Goal: Check status: Check status

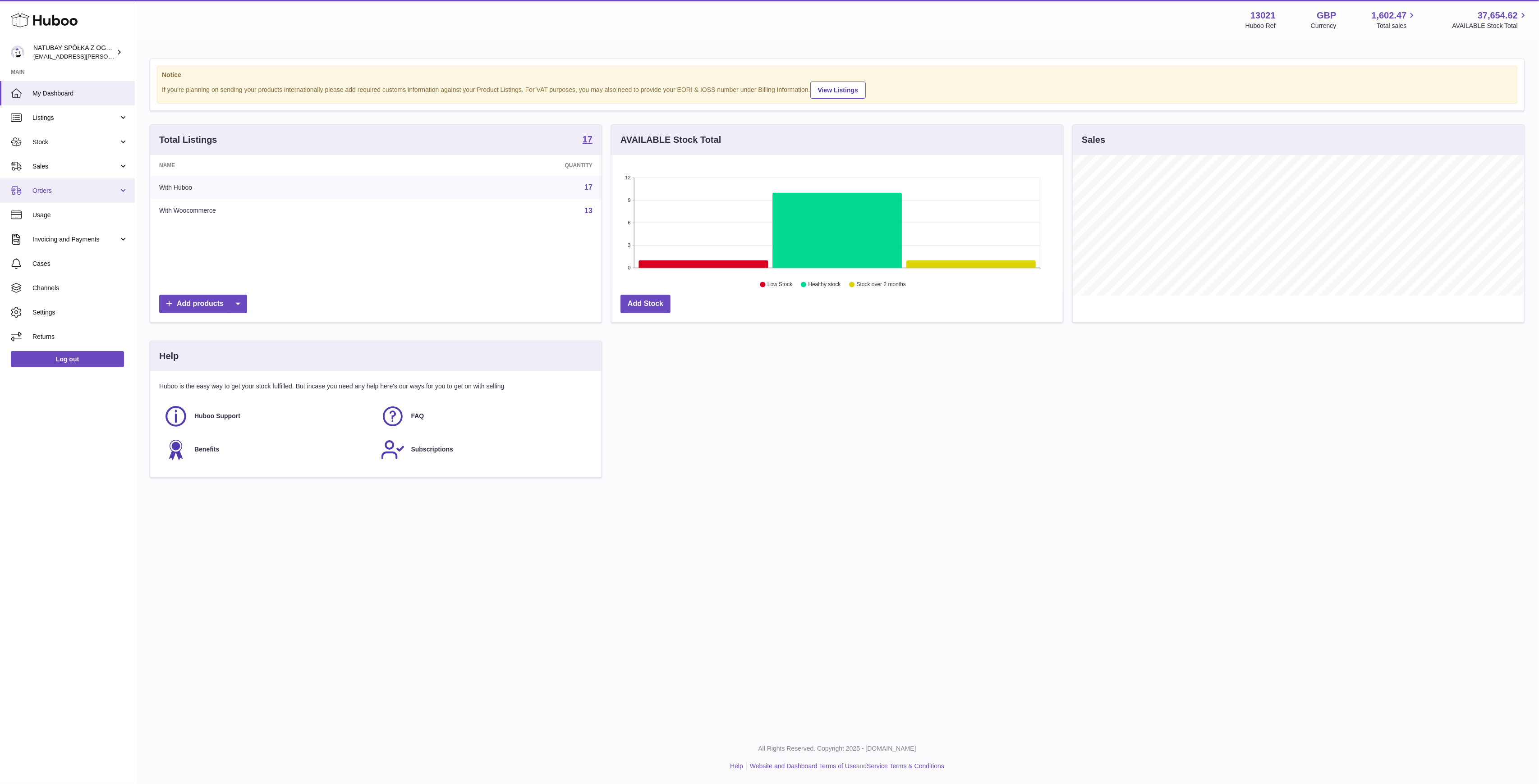
scroll to position [140, 452]
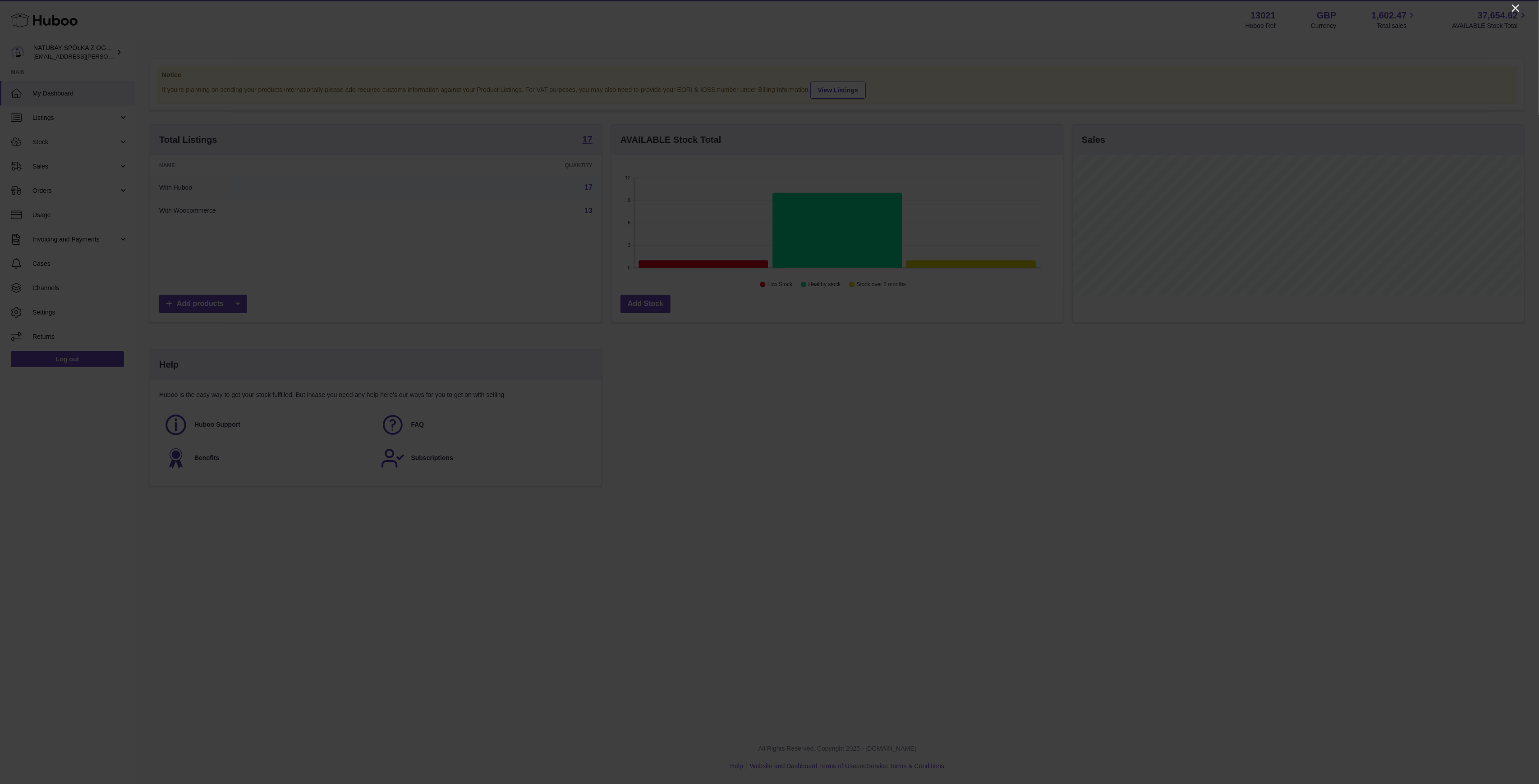
click at [1517, 11] on icon "Close" at bounding box center [1516, 8] width 11 height 11
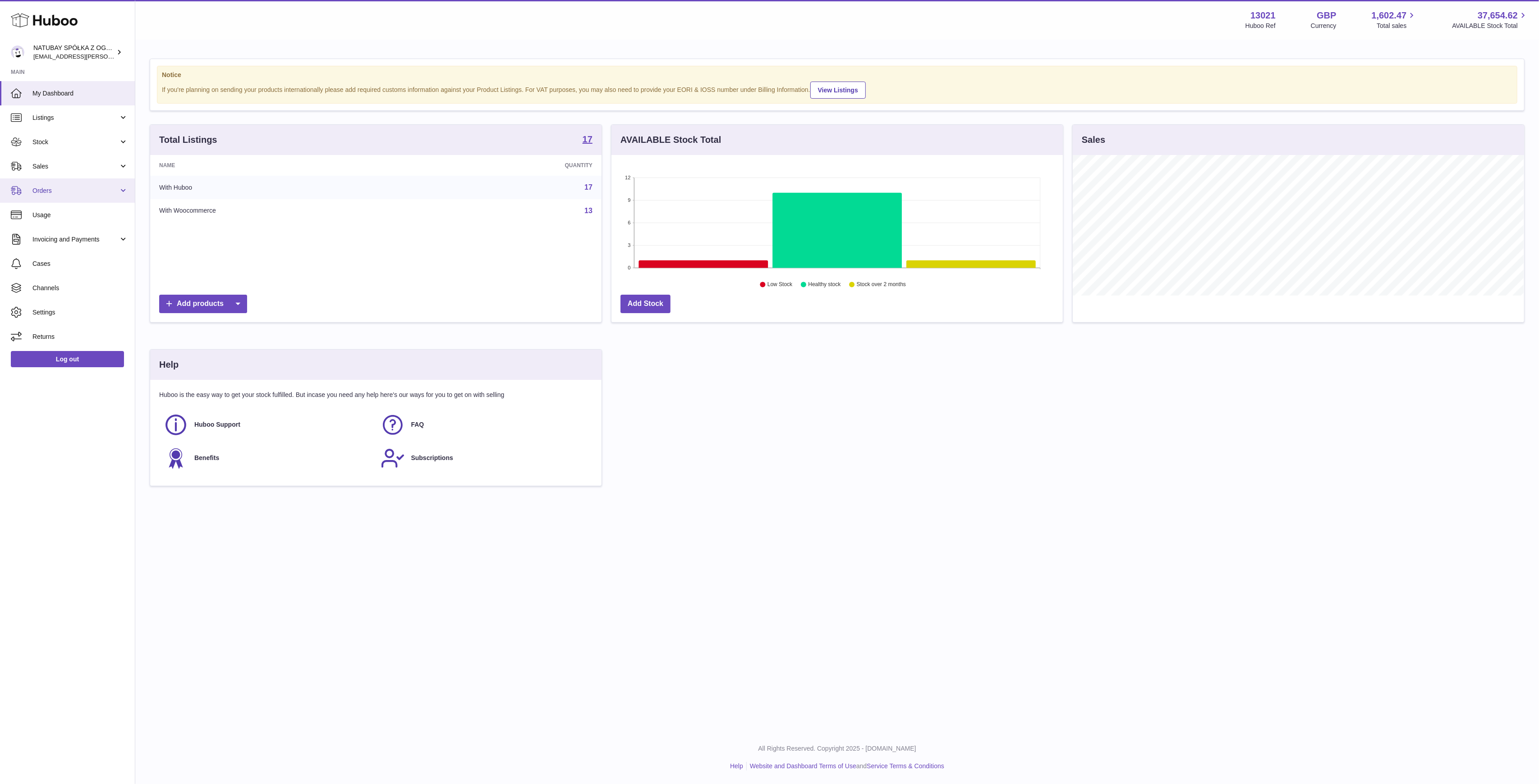
click at [123, 188] on link "Orders" at bounding box center [68, 190] width 135 height 24
click at [99, 219] on link "Orders" at bounding box center [68, 214] width 135 height 22
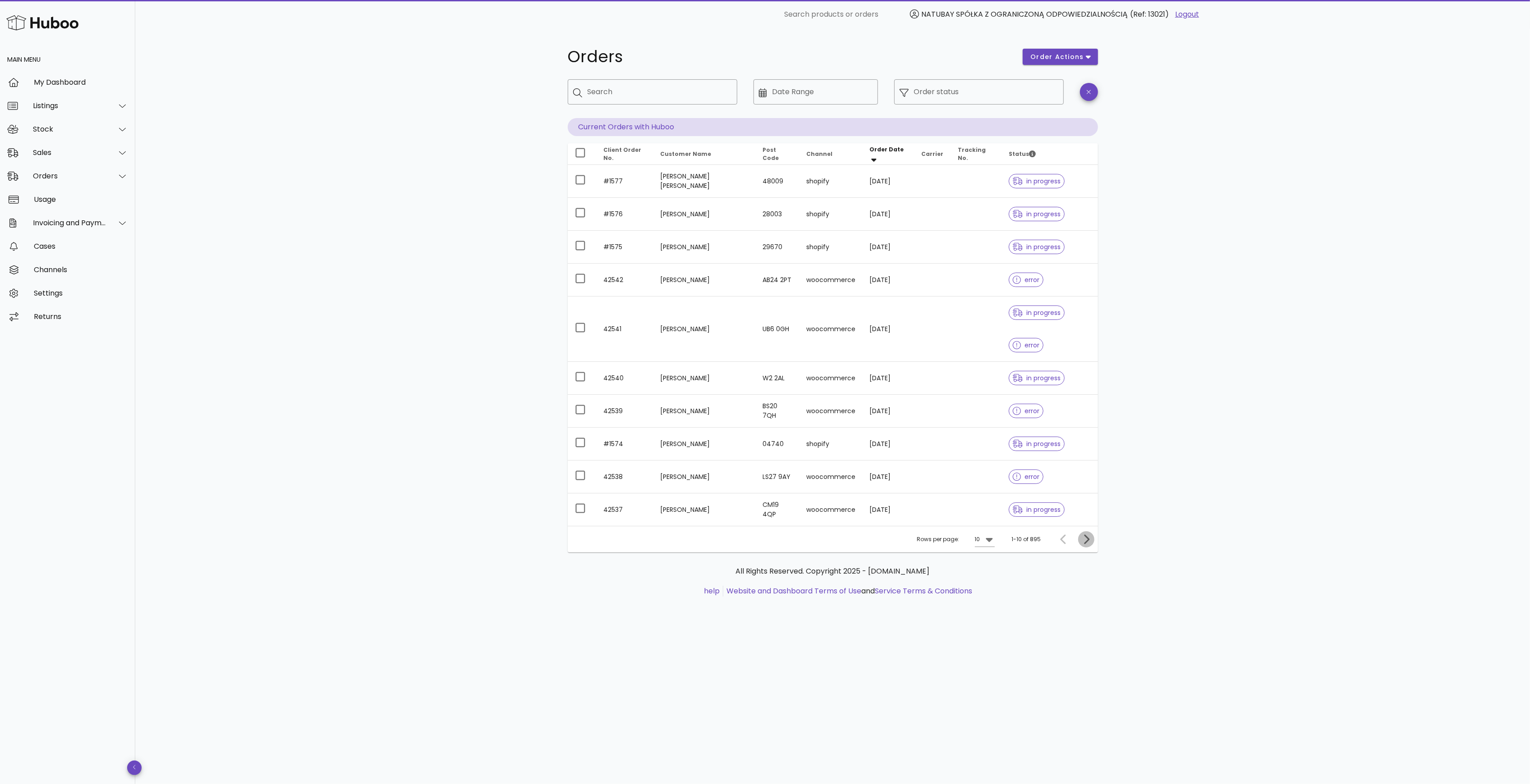
click at [1084, 543] on icon "Next page" at bounding box center [1086, 539] width 11 height 11
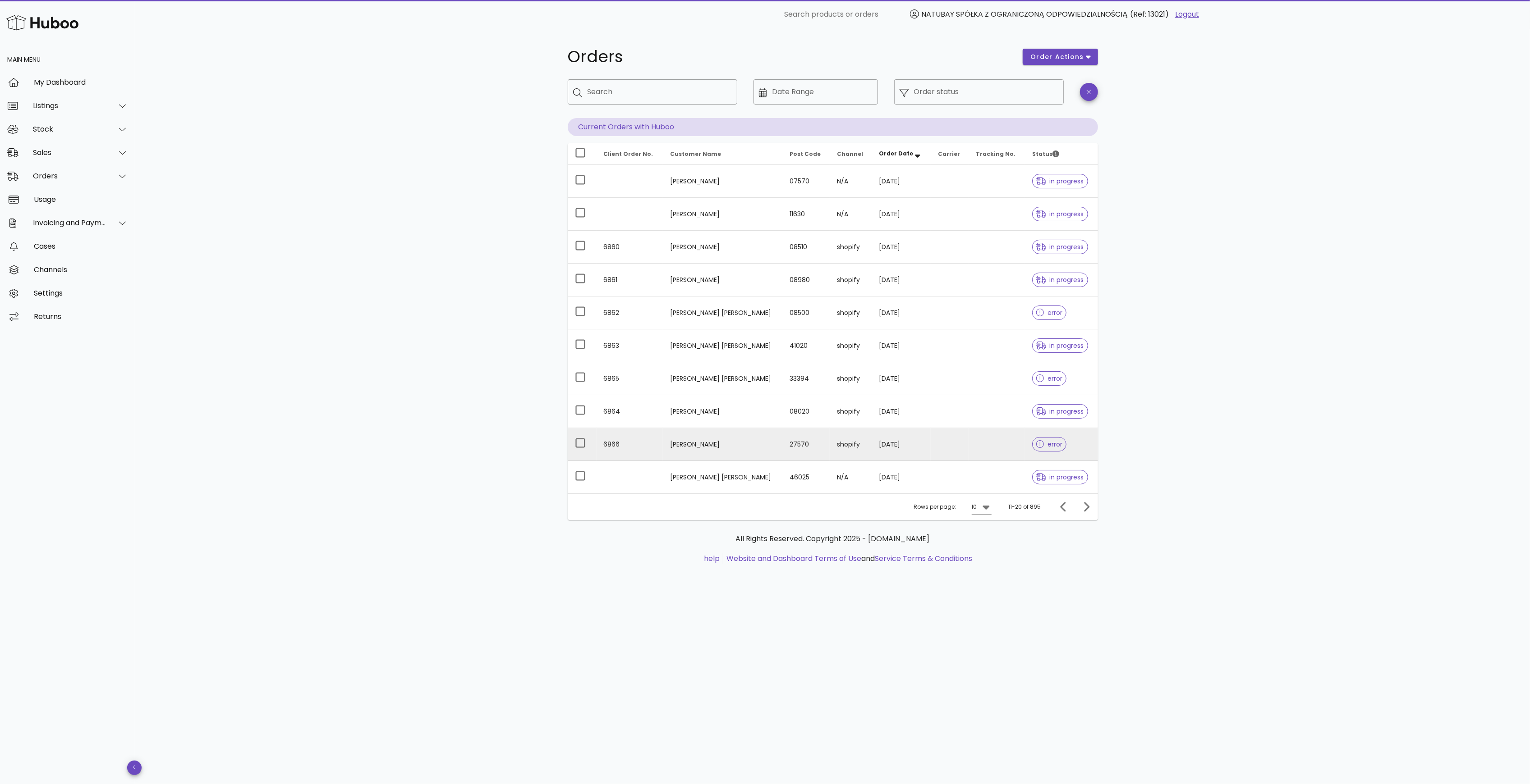
click at [897, 451] on td "[DATE]" at bounding box center [902, 444] width 59 height 33
click at [1090, 512] on icon "Next page" at bounding box center [1086, 507] width 11 height 11
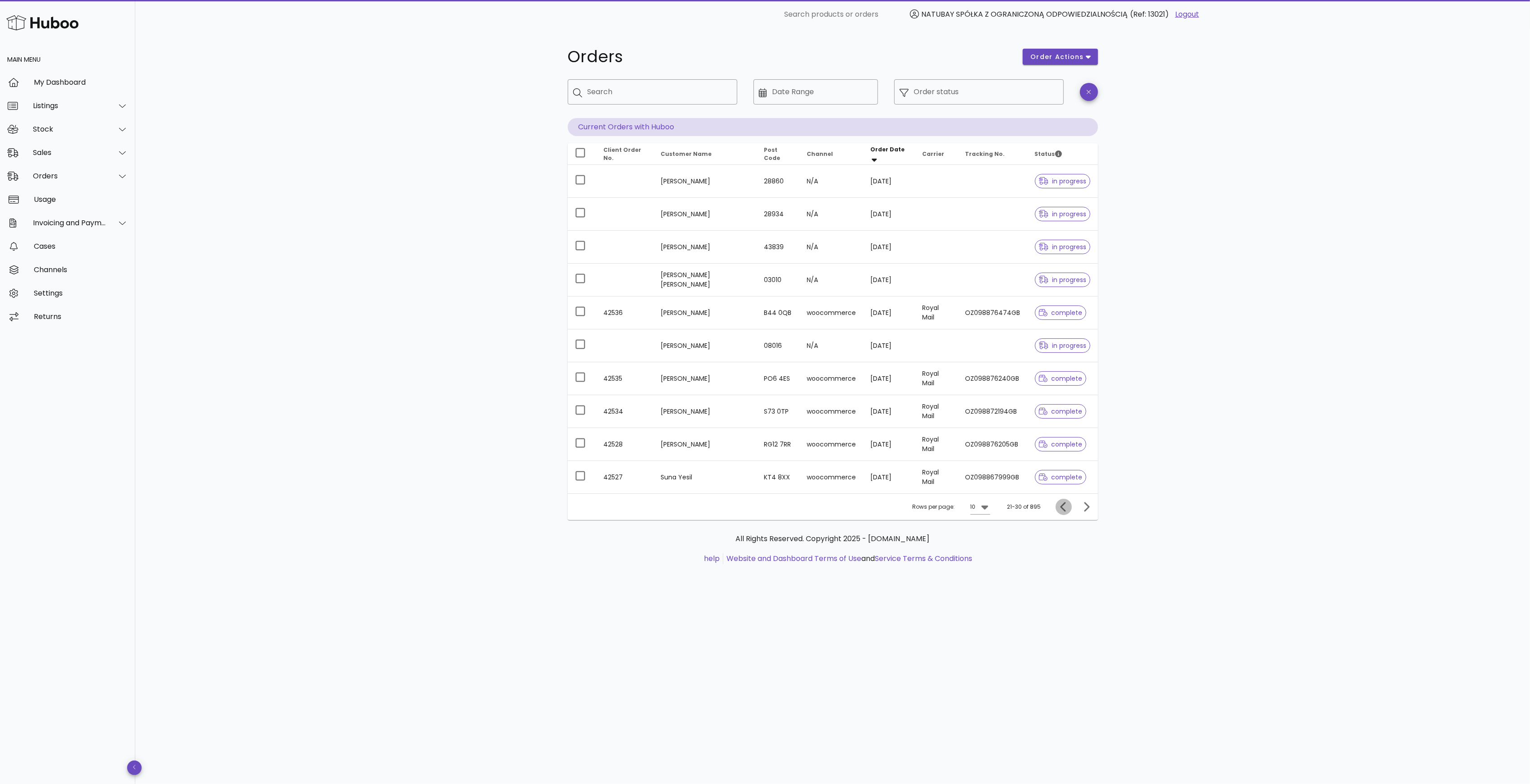
click at [1059, 509] on icon "Previous page" at bounding box center [1063, 507] width 11 height 11
click at [1066, 508] on icon "Previous page" at bounding box center [1063, 507] width 11 height 11
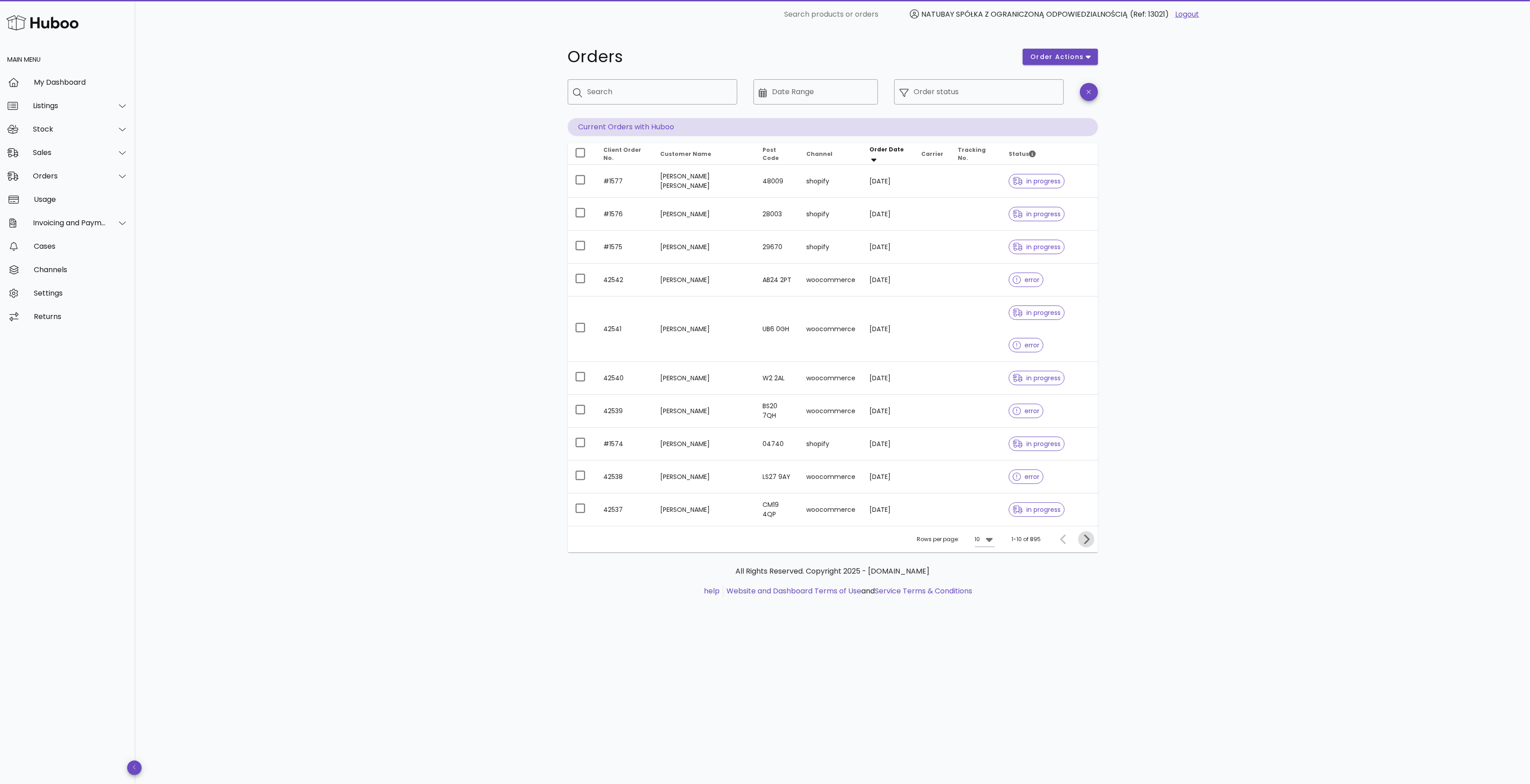
click at [1090, 547] on button "Next page" at bounding box center [1086, 539] width 16 height 16
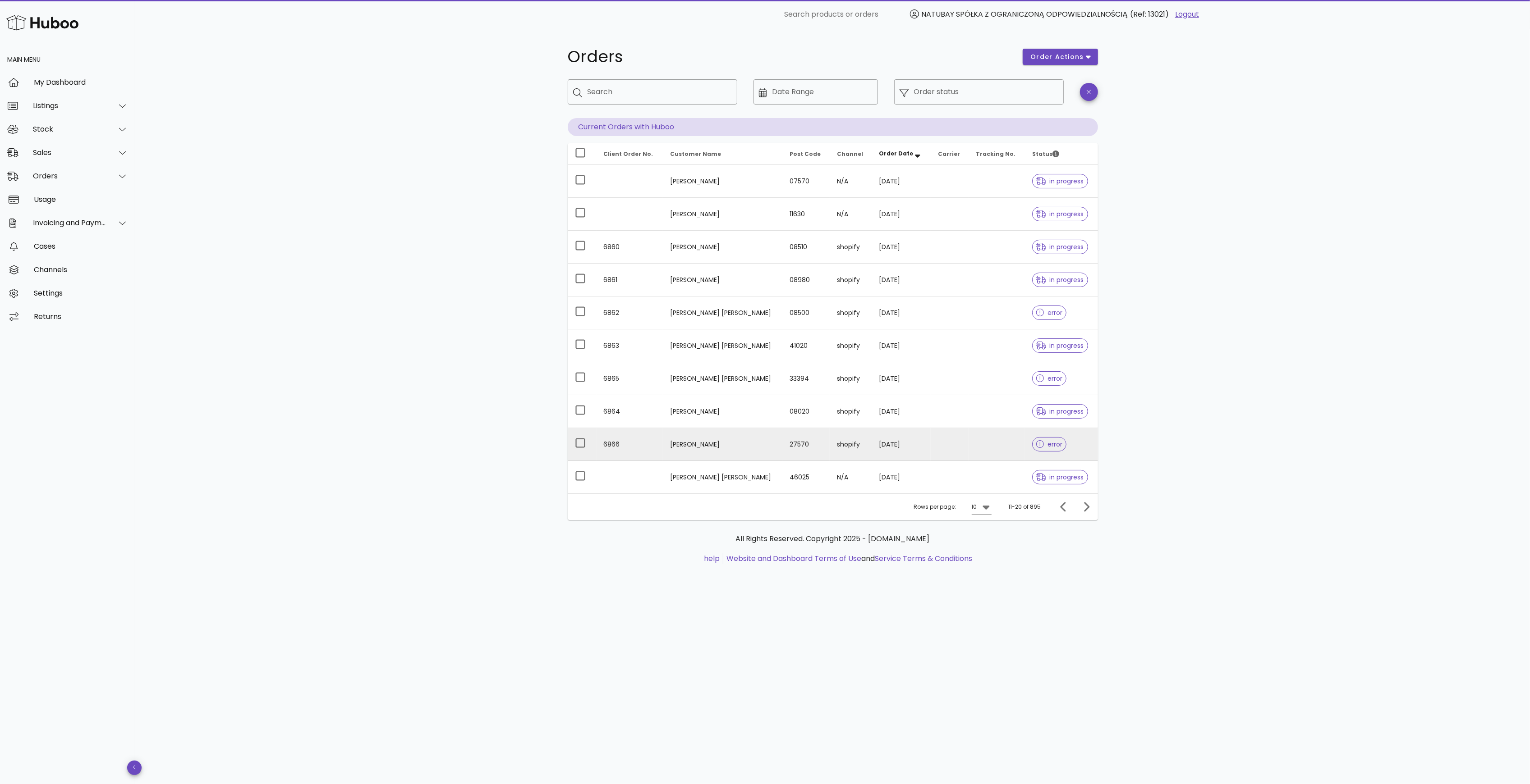
click at [674, 444] on td "[PERSON_NAME]" at bounding box center [722, 444] width 120 height 33
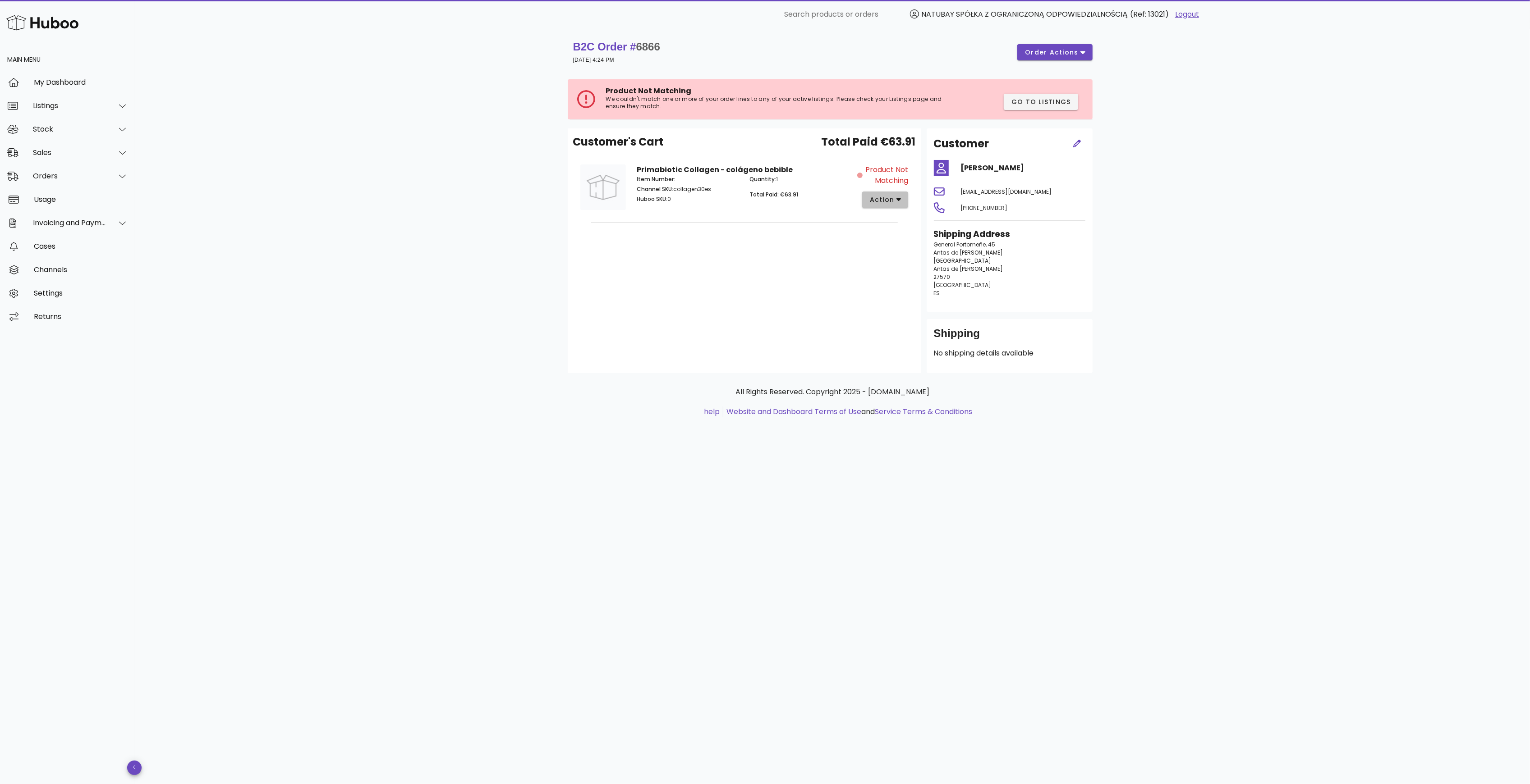
click at [899, 199] on icon "button" at bounding box center [899, 200] width 5 height 3
click at [801, 222] on hr at bounding box center [744, 222] width 306 height 1
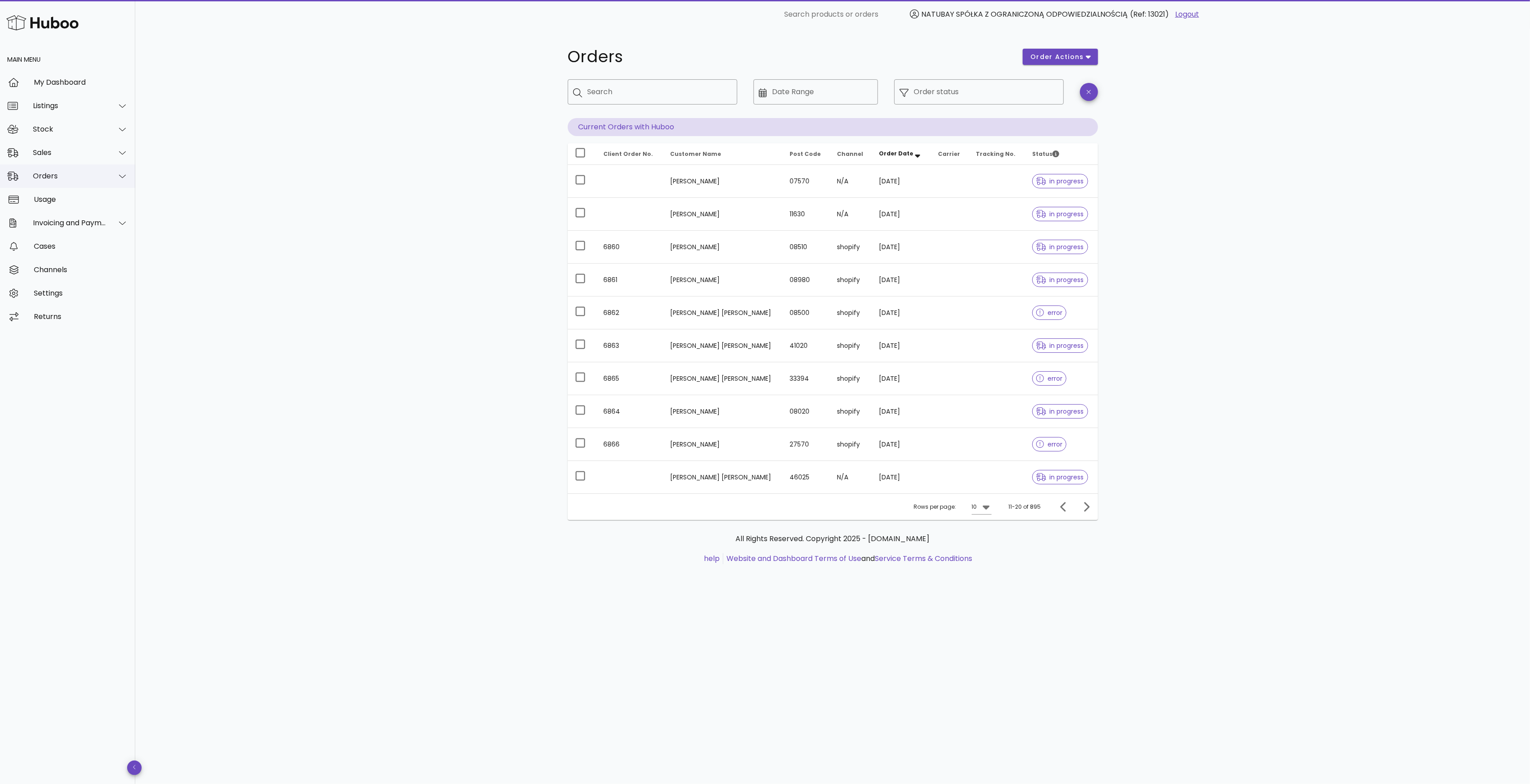
click at [116, 177] on div at bounding box center [117, 176] width 22 height 23
click at [498, 309] on div "Orders order actions ​ Search ​ Date Range ​ Order status Current Orders with H…" at bounding box center [832, 406] width 1394 height 755
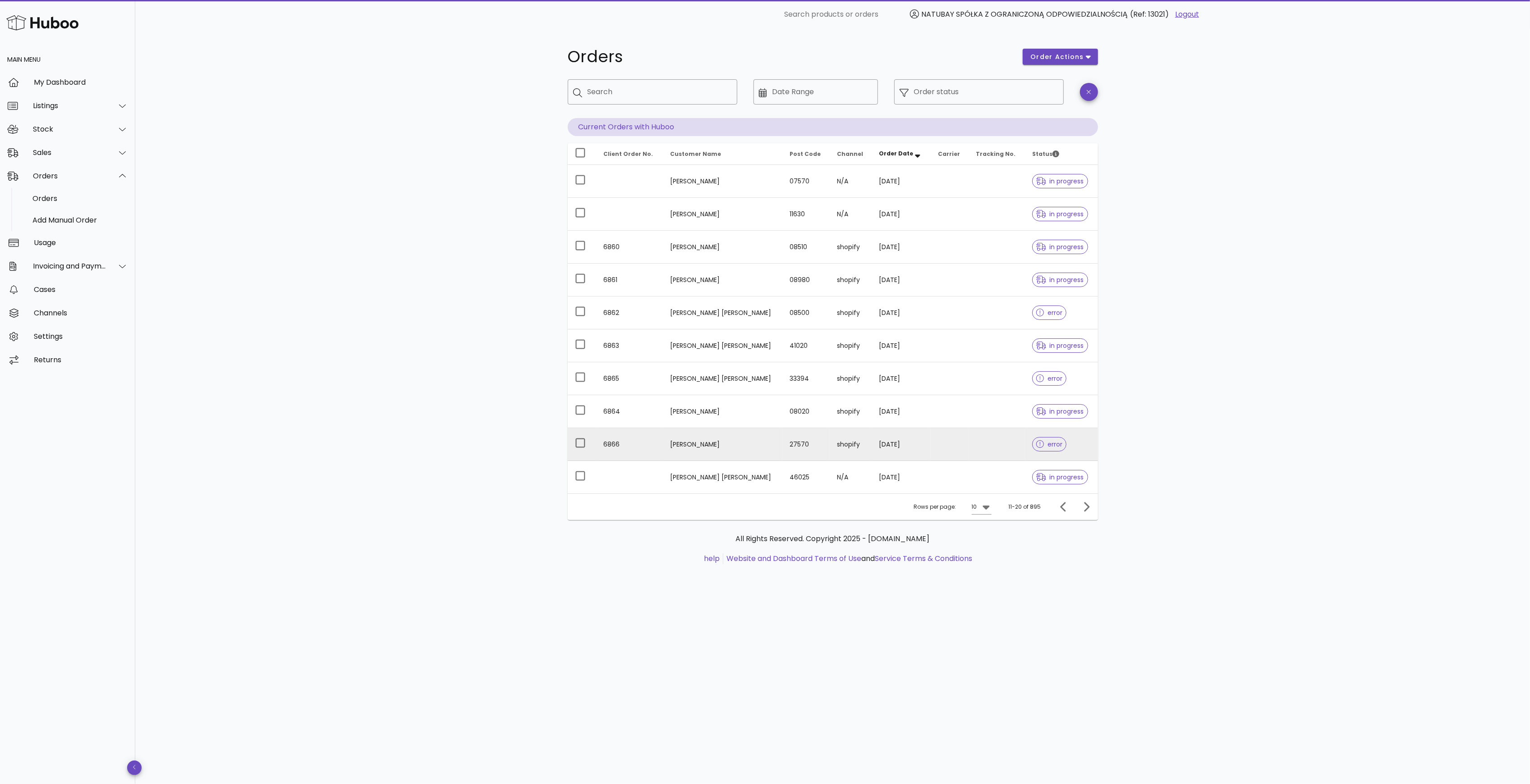
click at [811, 444] on td "27570" at bounding box center [806, 444] width 47 height 33
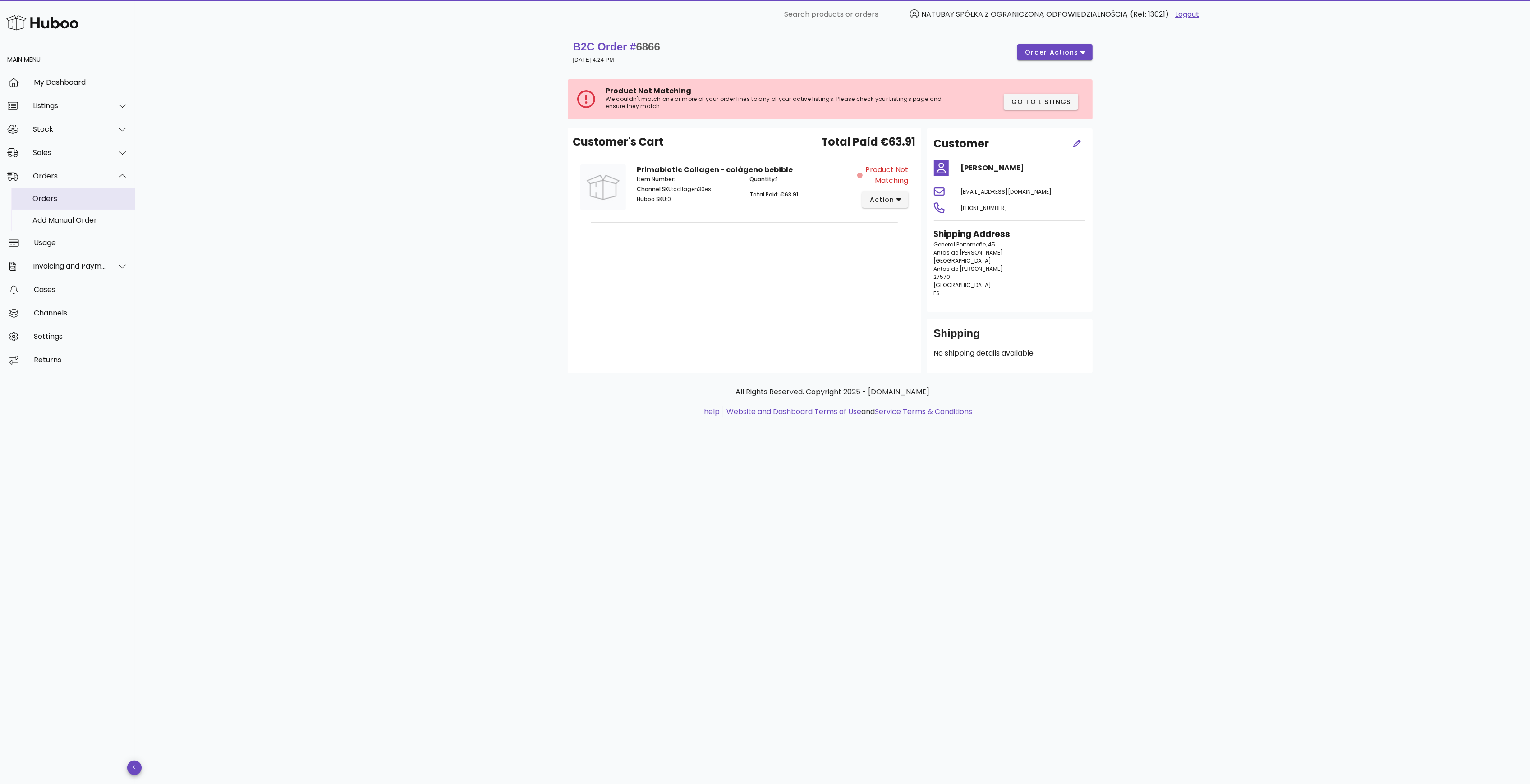
click at [55, 202] on div "Orders" at bounding box center [80, 198] width 96 height 8
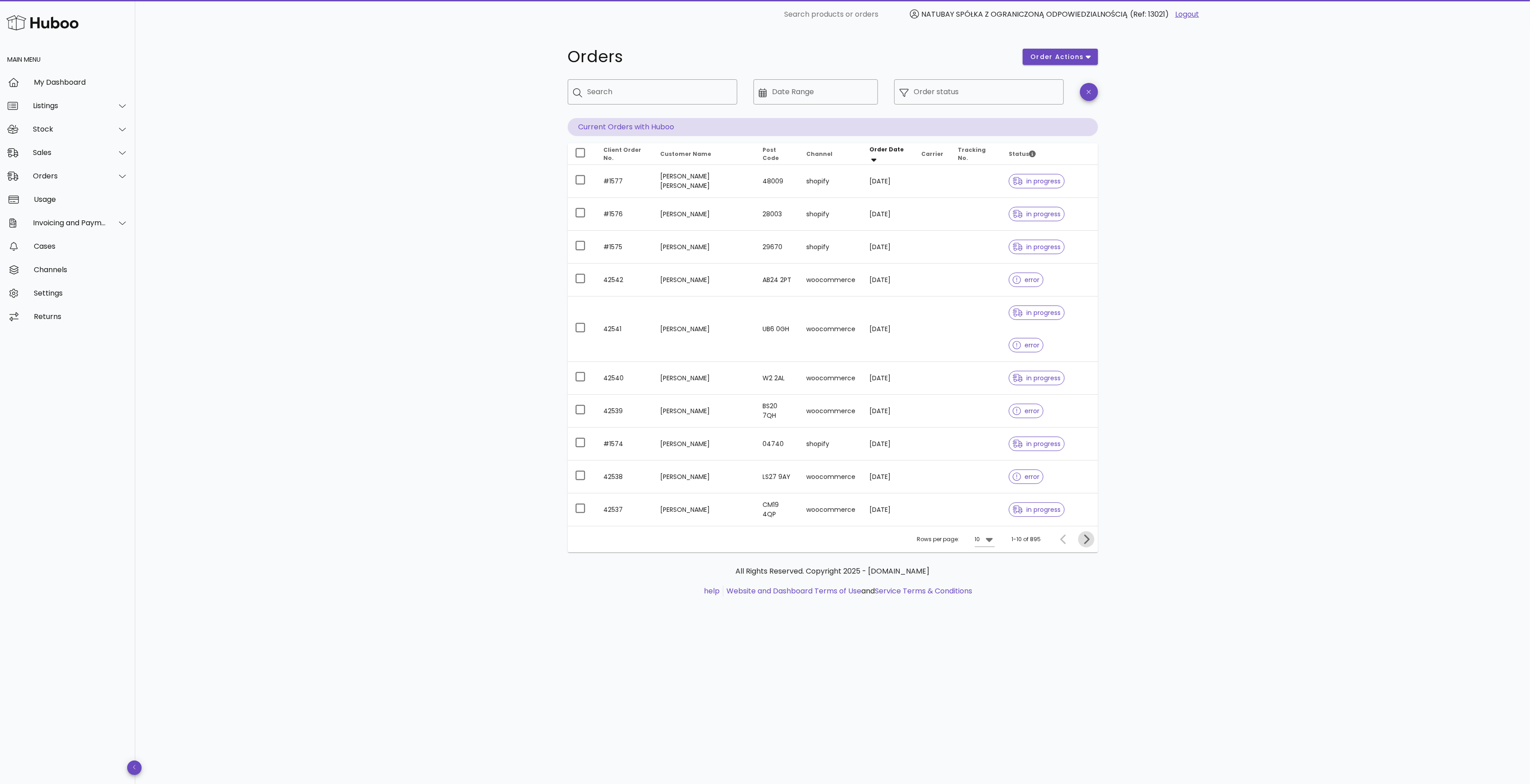
click at [1090, 545] on icon "Next page" at bounding box center [1086, 539] width 11 height 11
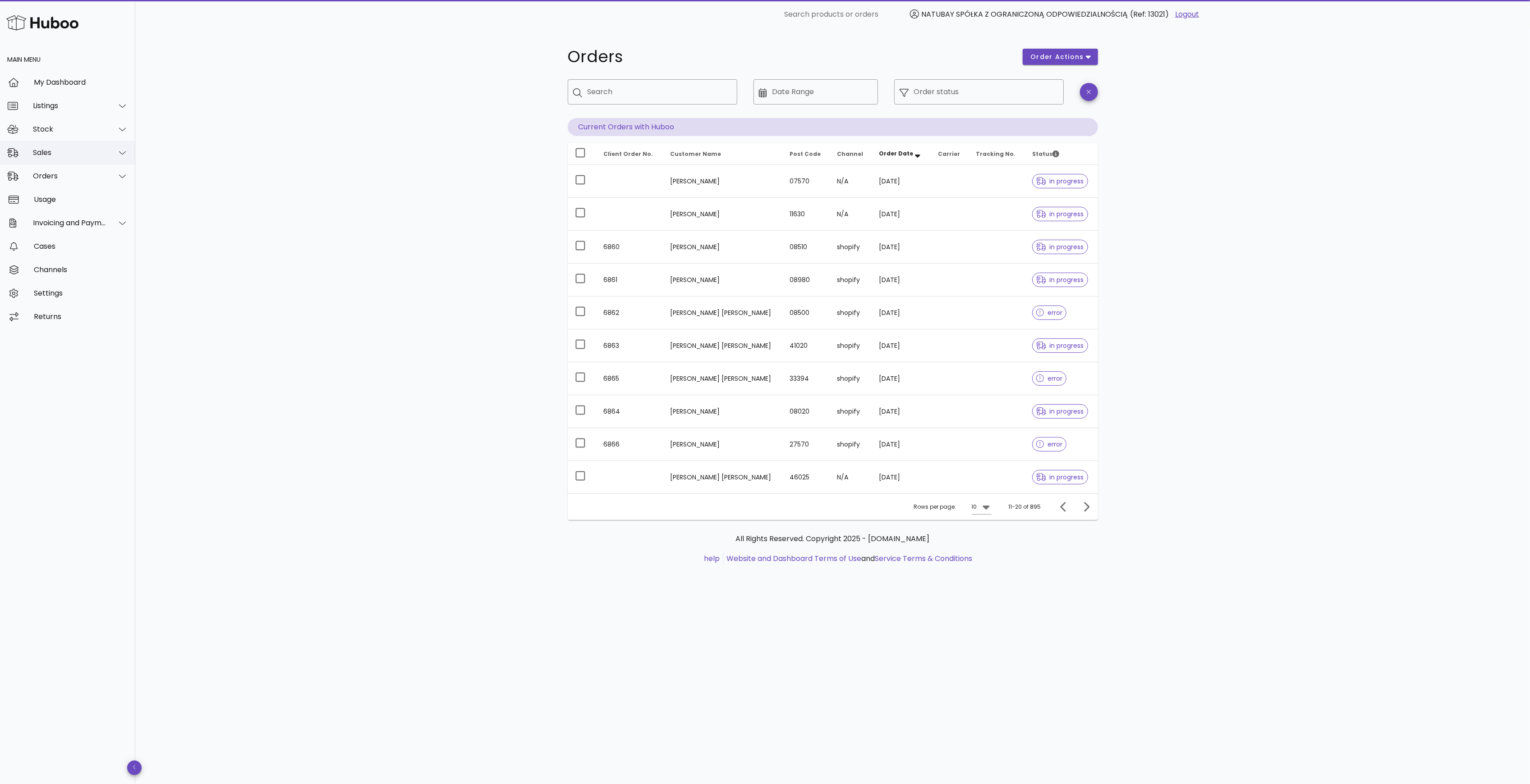
click at [70, 152] on div "Sales" at bounding box center [69, 152] width 73 height 8
click at [72, 170] on div "Sales" at bounding box center [80, 175] width 96 height 19
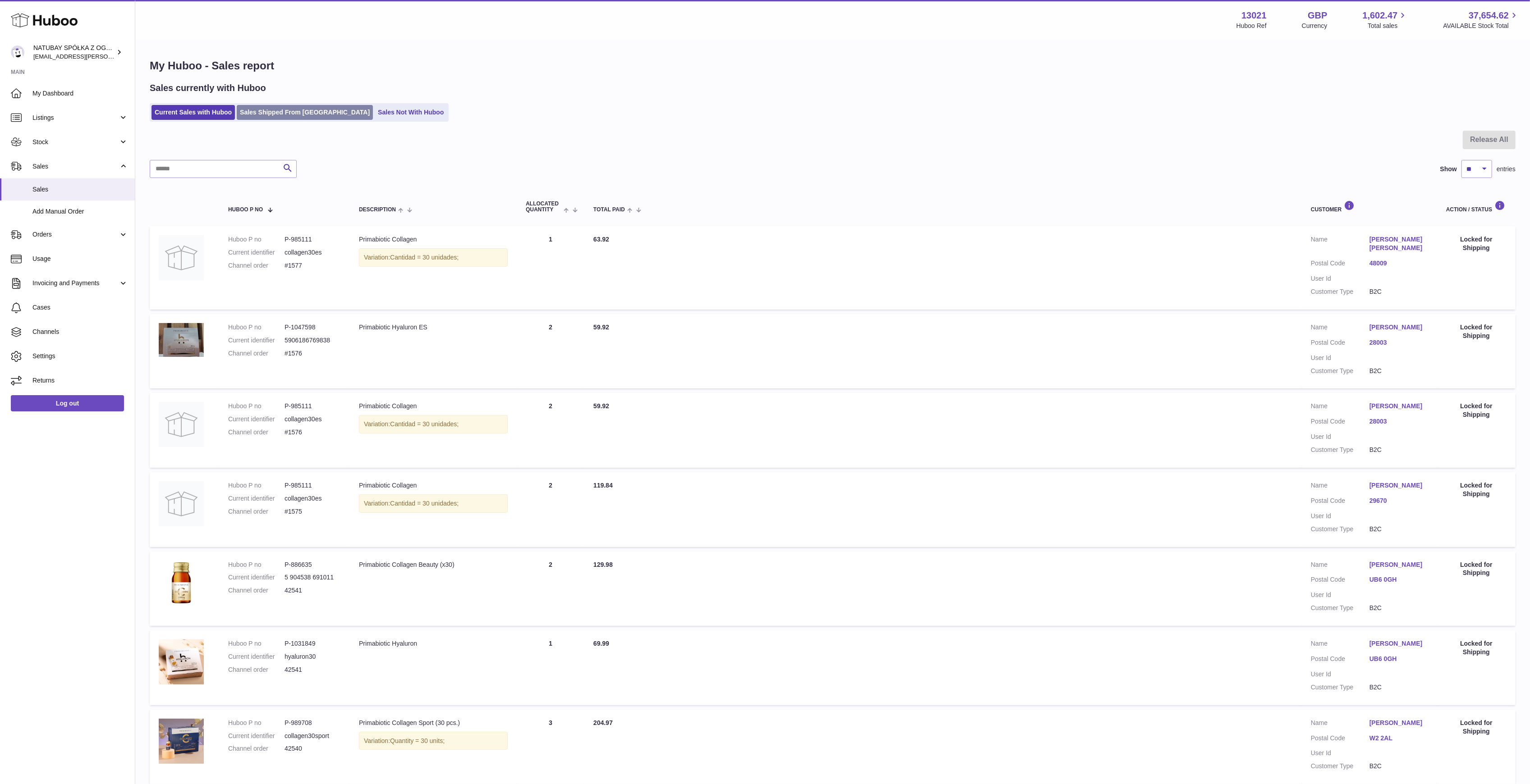
click at [255, 115] on link "Sales Shipped From [GEOGRAPHIC_DATA]" at bounding box center [305, 112] width 136 height 15
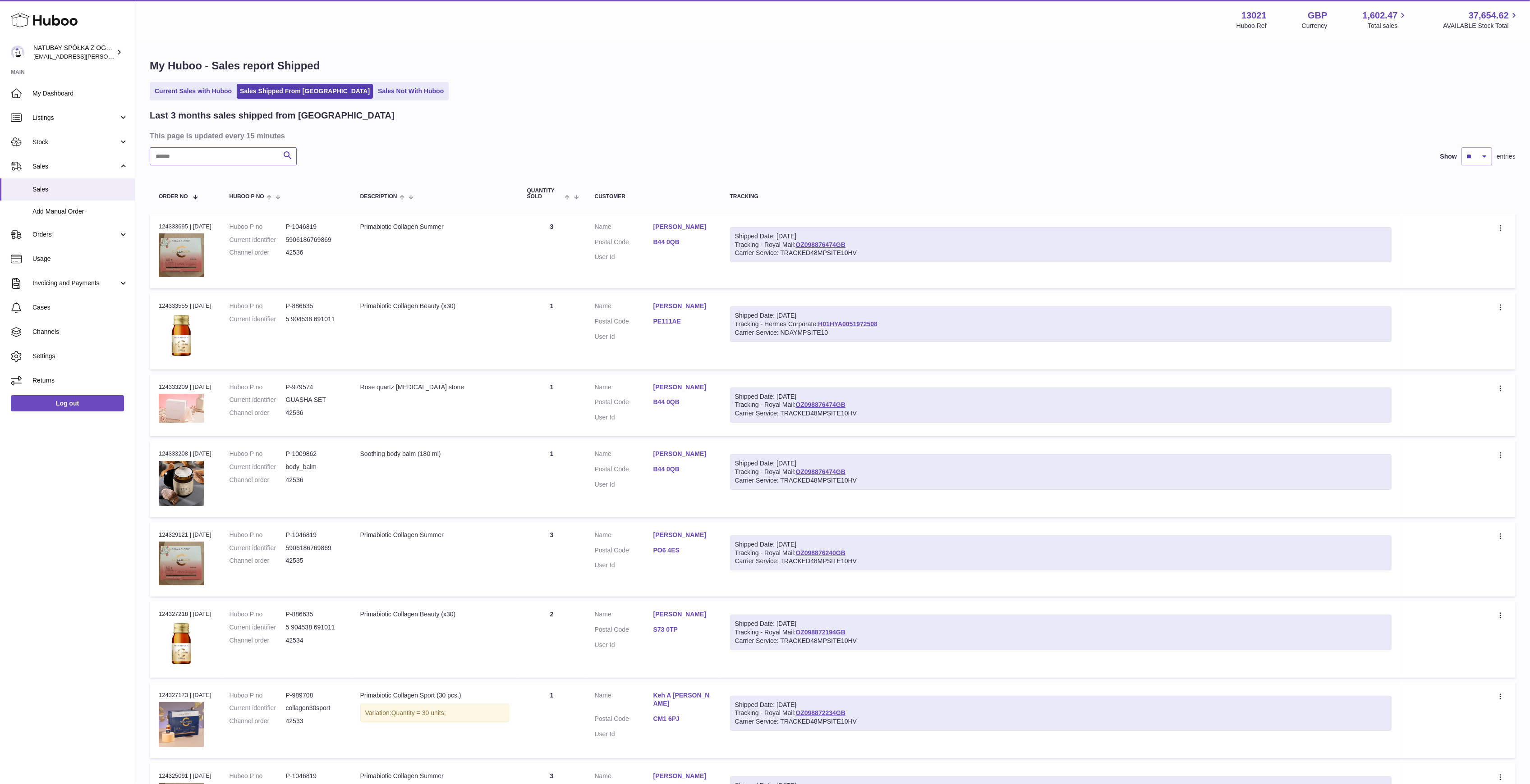
click at [231, 155] on input "text" at bounding box center [223, 156] width 147 height 18
type input "****"
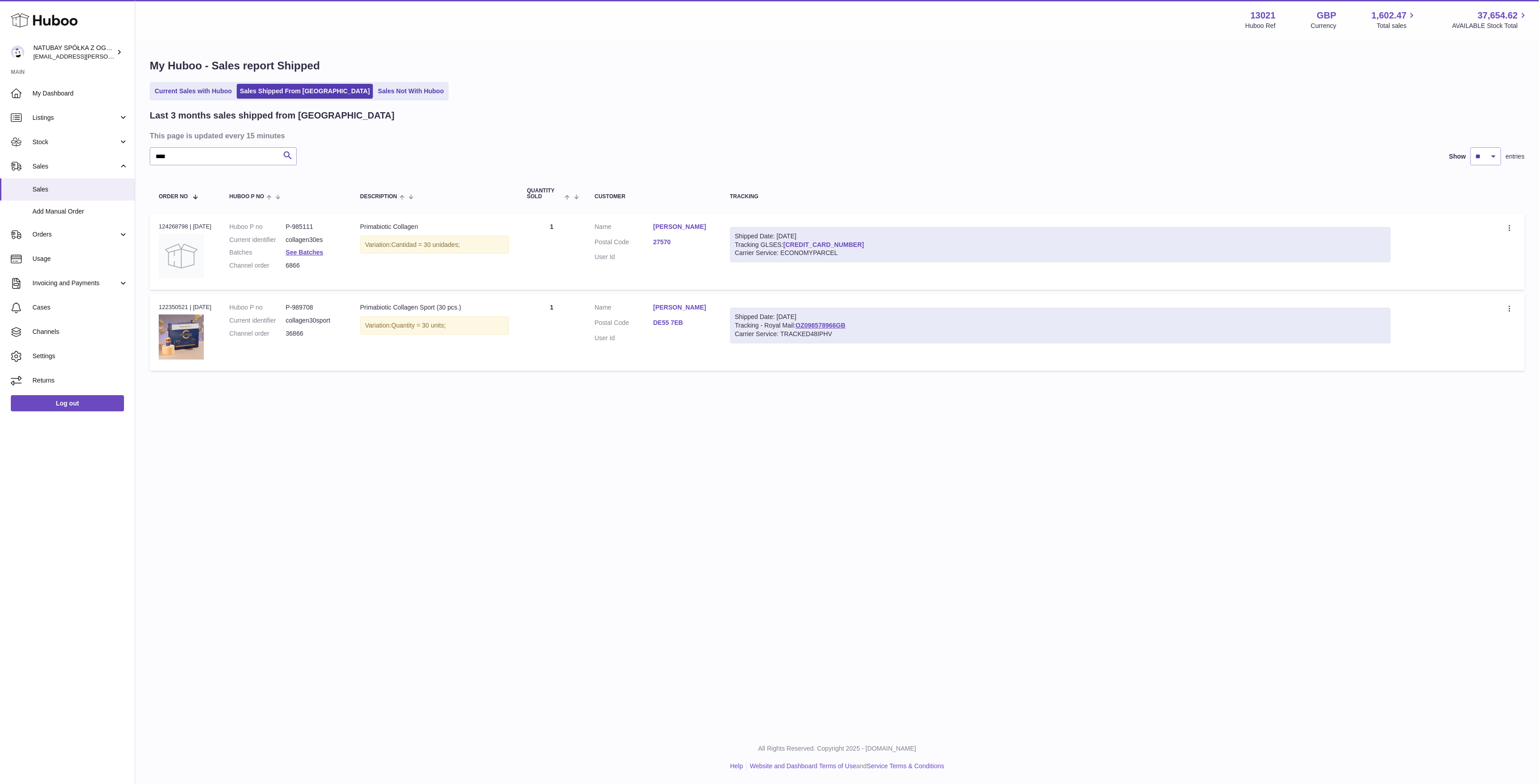
click at [812, 244] on link "61280248571386" at bounding box center [823, 245] width 81 height 7
click at [110, 232] on span "Orders" at bounding box center [75, 235] width 86 height 8
drag, startPoint x: 191, startPoint y: 159, endPoint x: 114, endPoint y: 152, distance: 77.3
click at [114, 152] on div "Huboo NATUBAY SPÓŁKA Z OGRANICZONĄ ODPOWIEDZIALNOŚCIĄ kacper.antkowski@natubay.…" at bounding box center [770, 392] width 1539 height 784
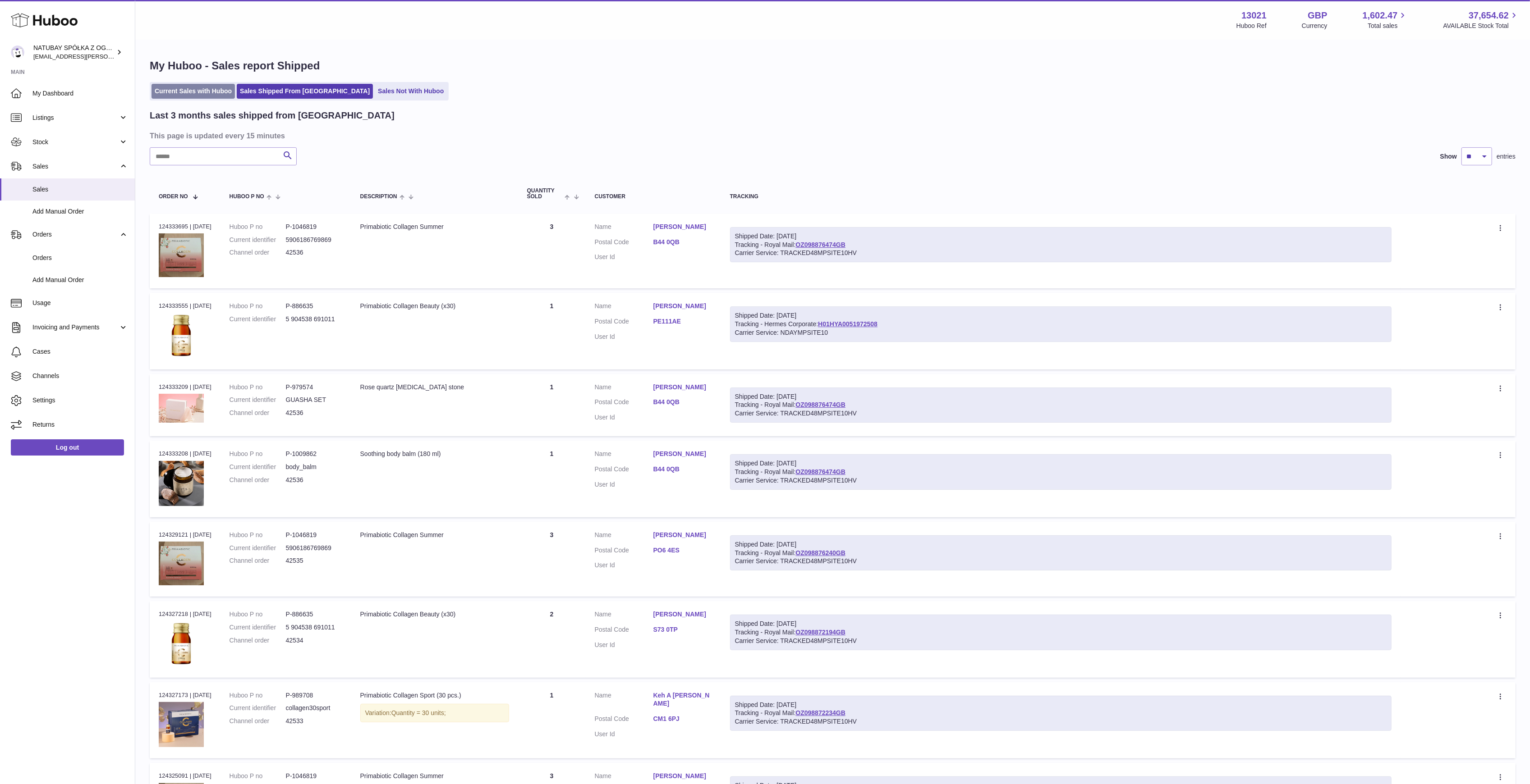
click at [214, 92] on link "Current Sales with Huboo" at bounding box center [194, 91] width 84 height 15
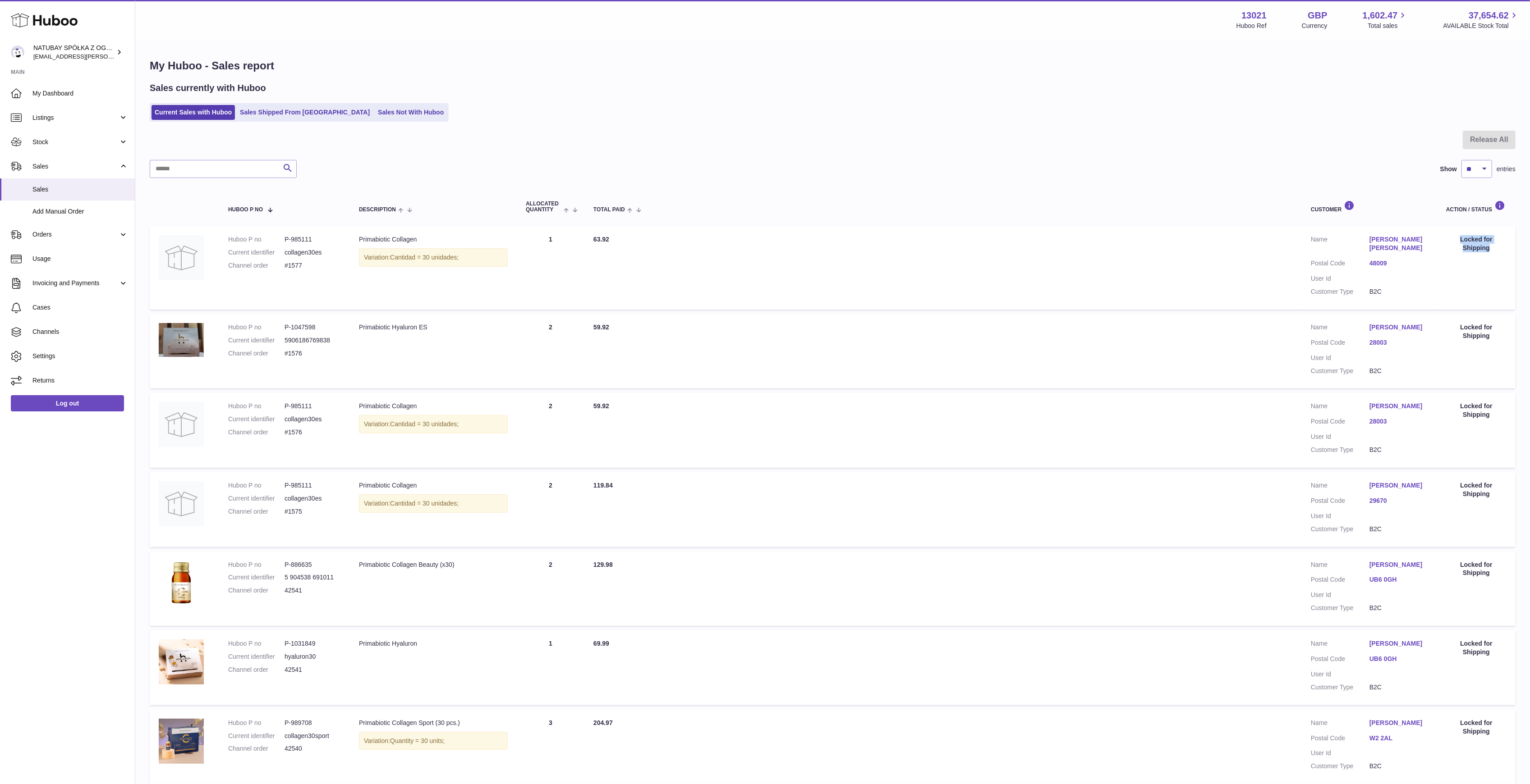
drag, startPoint x: 1496, startPoint y: 244, endPoint x: 1461, endPoint y: 242, distance: 35.1
click at [1461, 242] on div "Locked for Shipping" at bounding box center [1476, 244] width 60 height 17
copy div "Locked for Shipping"
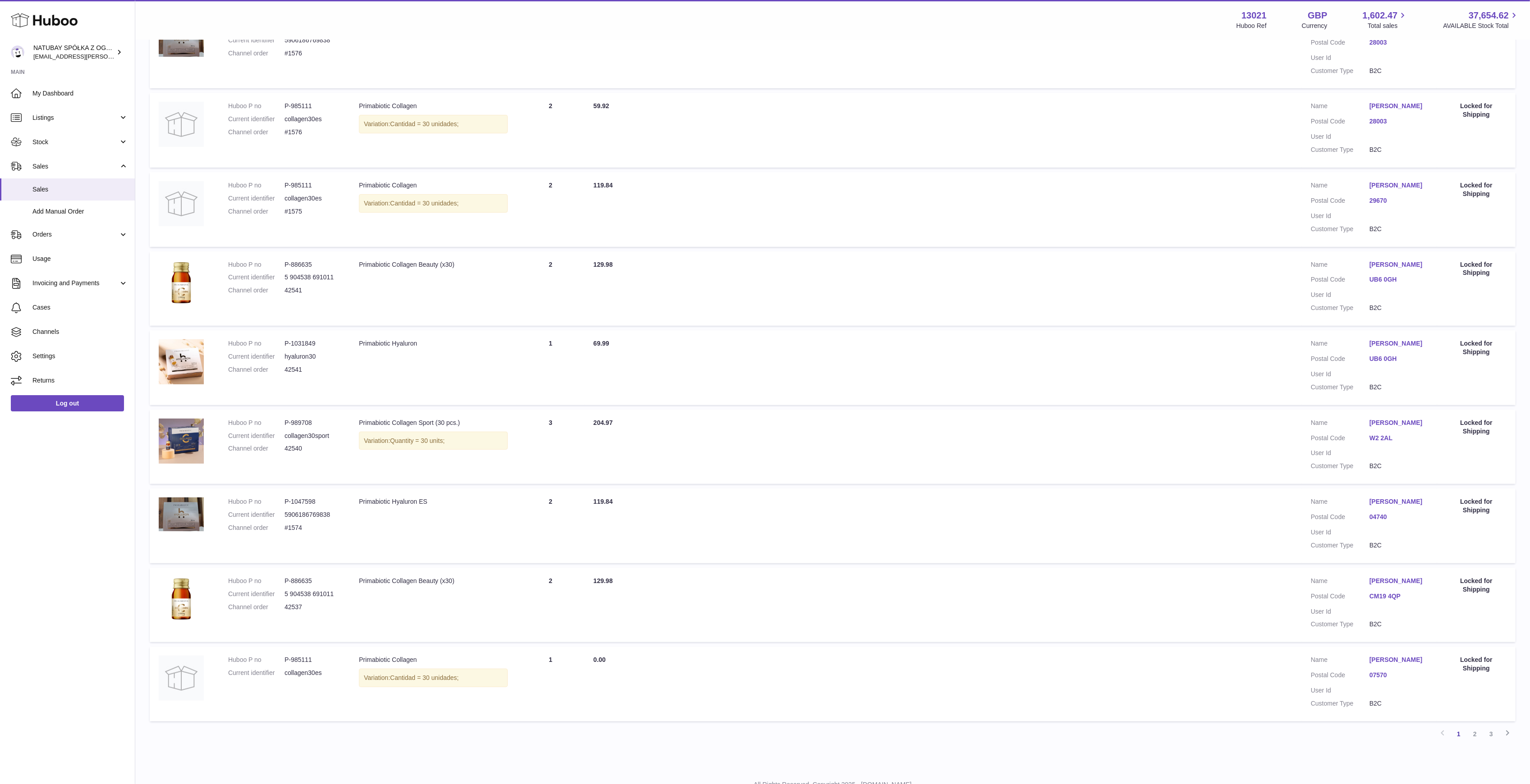
scroll to position [359, 0]
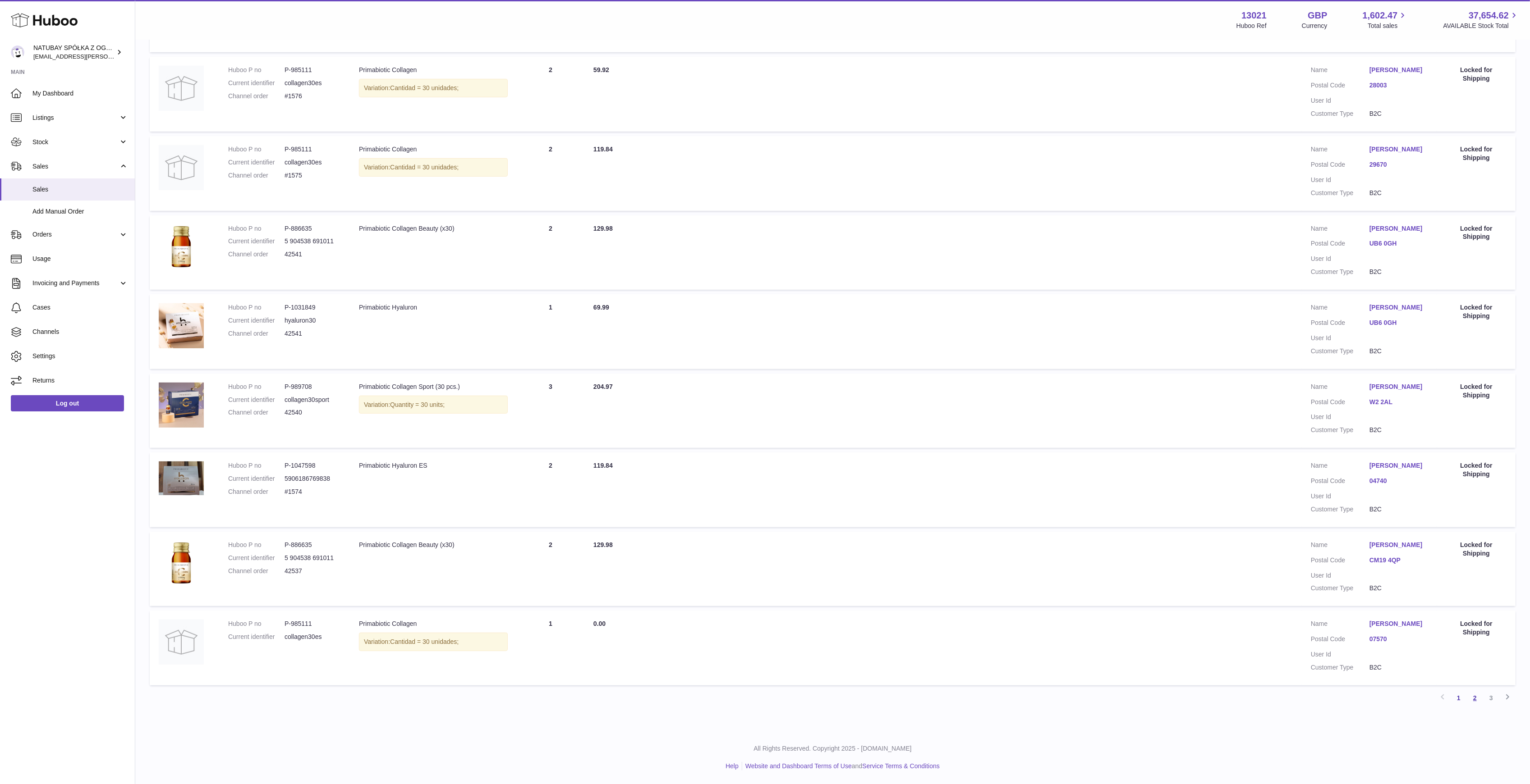
click at [1477, 699] on link "2" at bounding box center [1474, 698] width 16 height 16
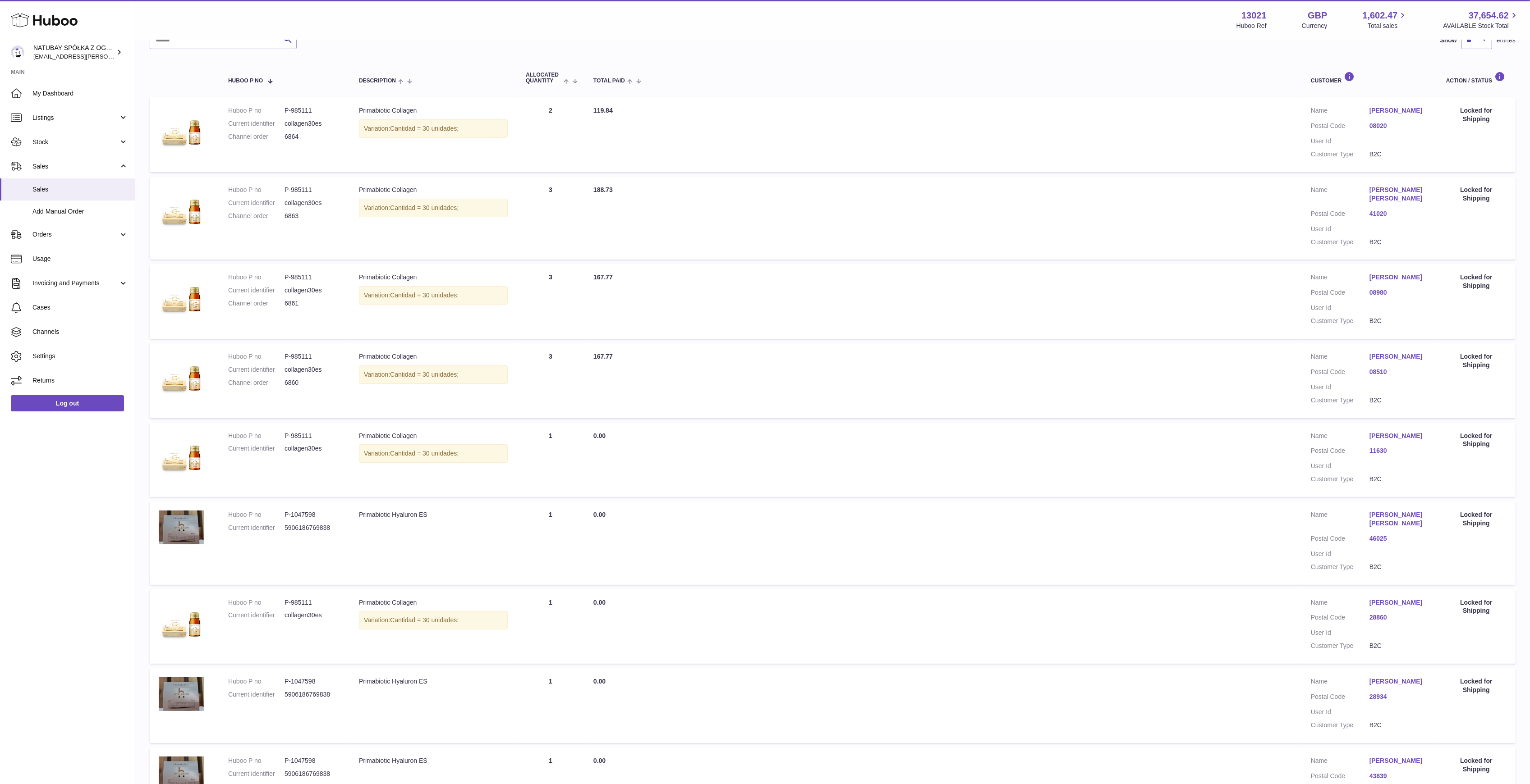
scroll to position [41, 0]
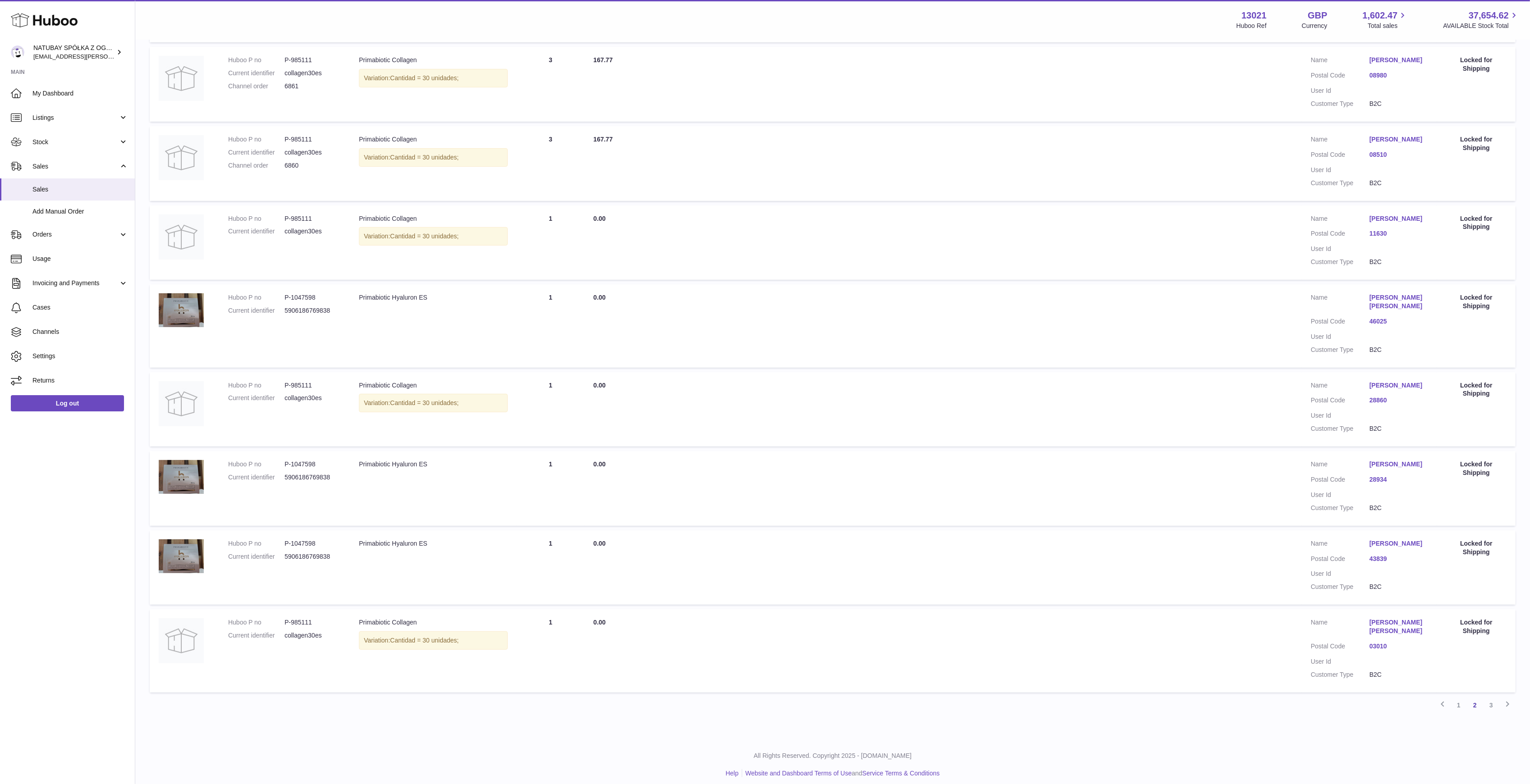
scroll to position [361, 0]
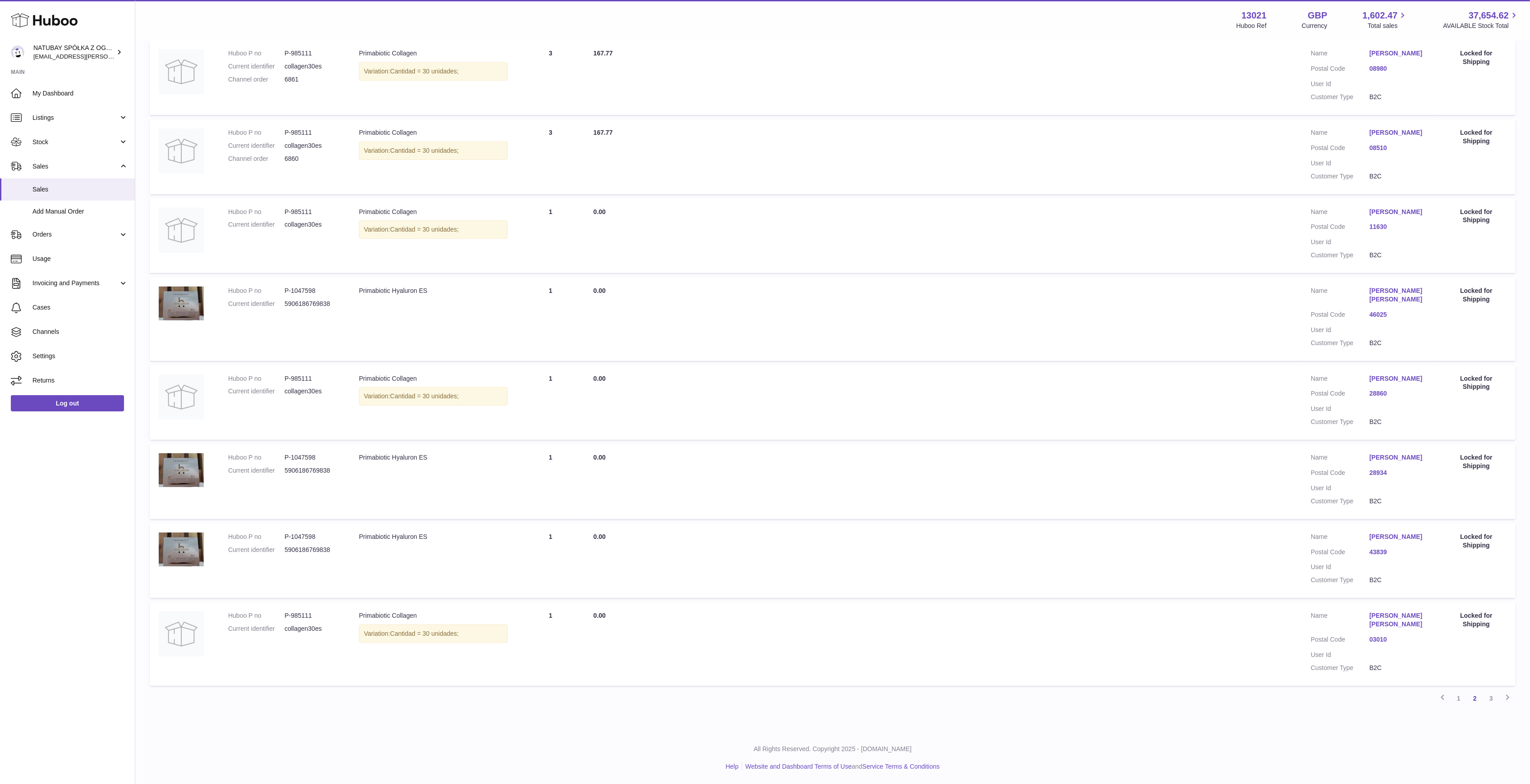
scroll to position [367, 0]
click at [1457, 696] on link "1" at bounding box center [1458, 698] width 16 height 16
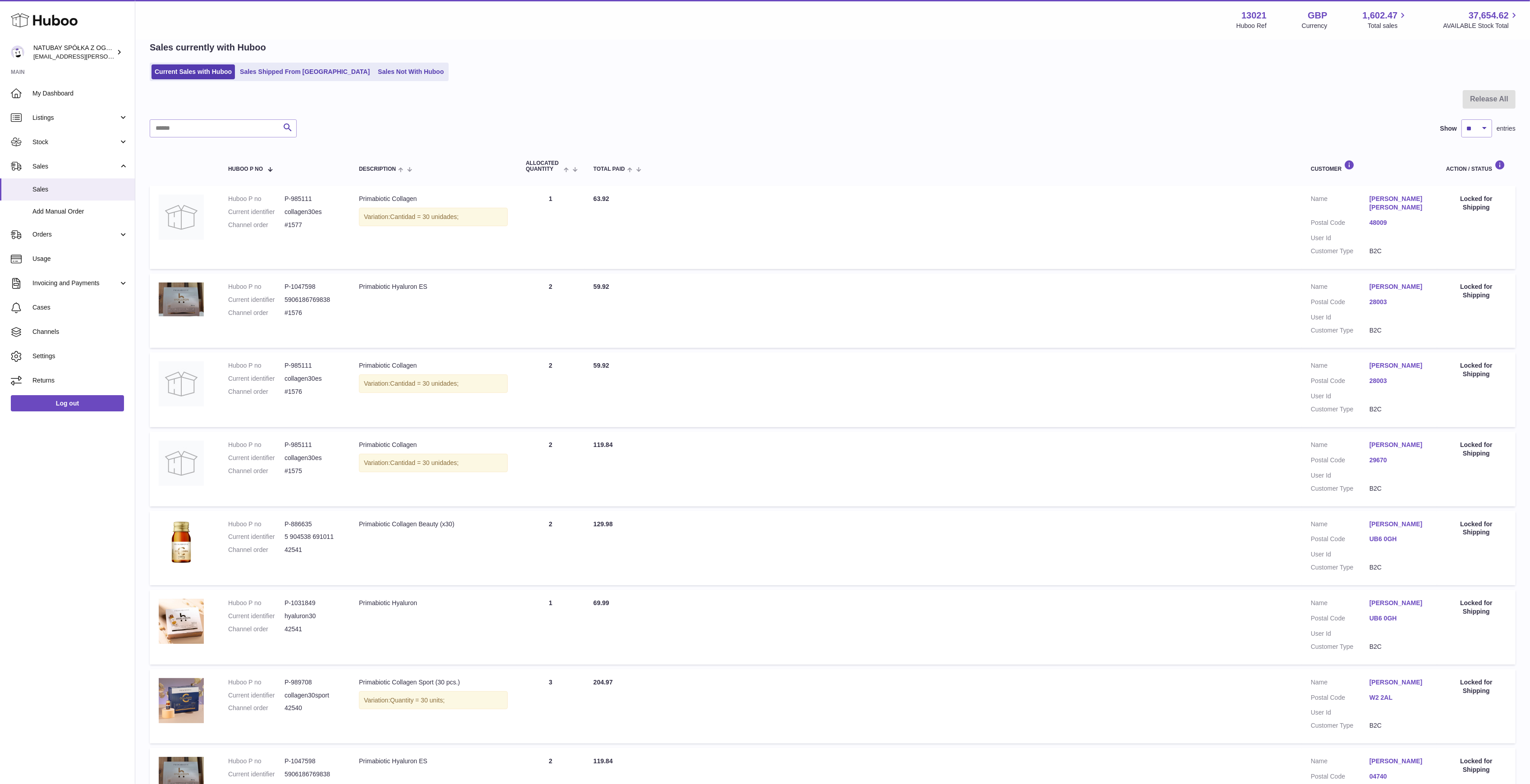
scroll to position [341, 0]
